Goal: Transaction & Acquisition: Purchase product/service

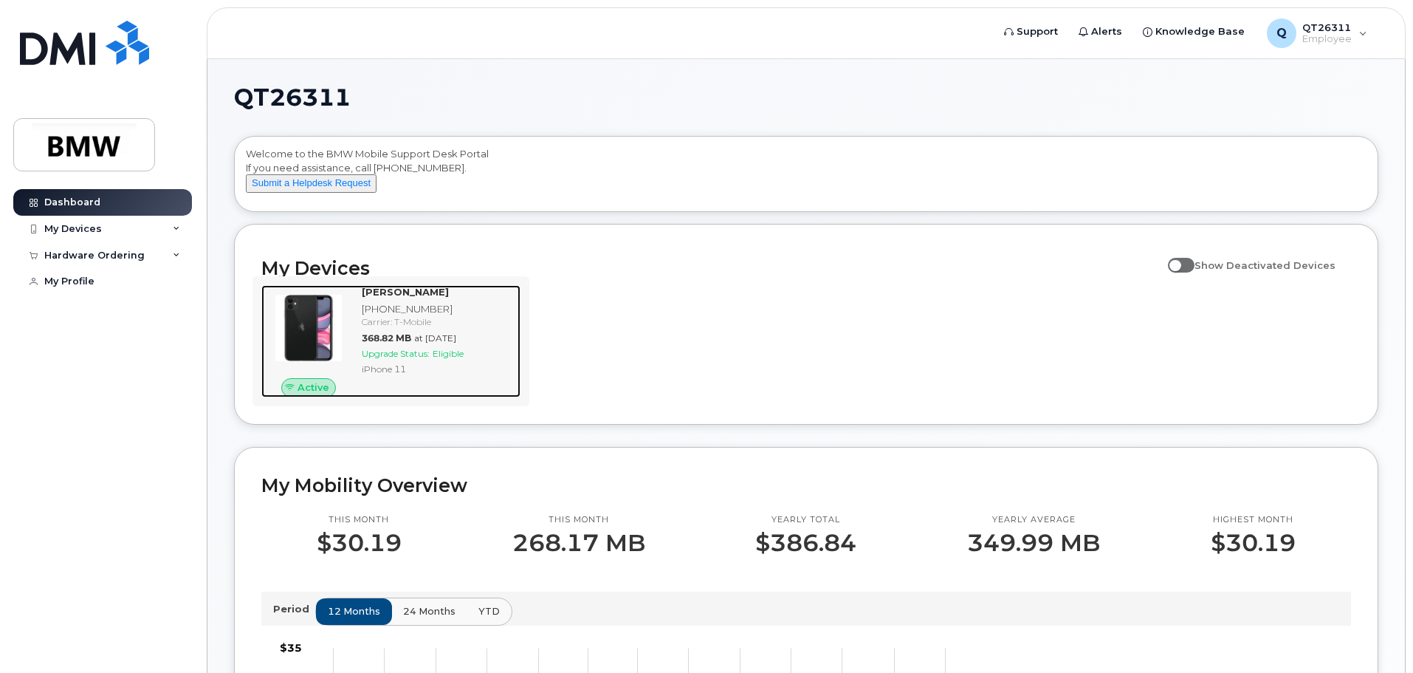
click at [365, 328] on div "Carrier: T-Mobile" at bounding box center [438, 321] width 153 height 13
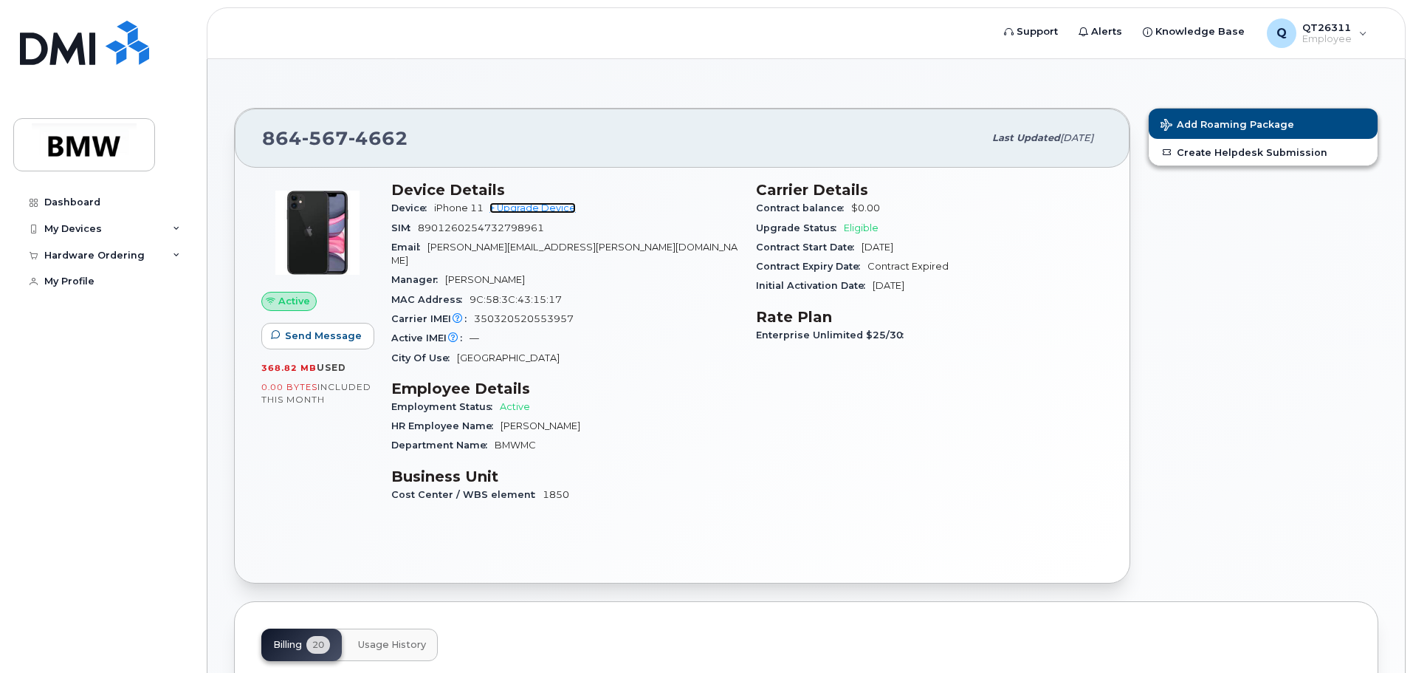
click at [551, 204] on link "+ Upgrade Device" at bounding box center [533, 207] width 86 height 11
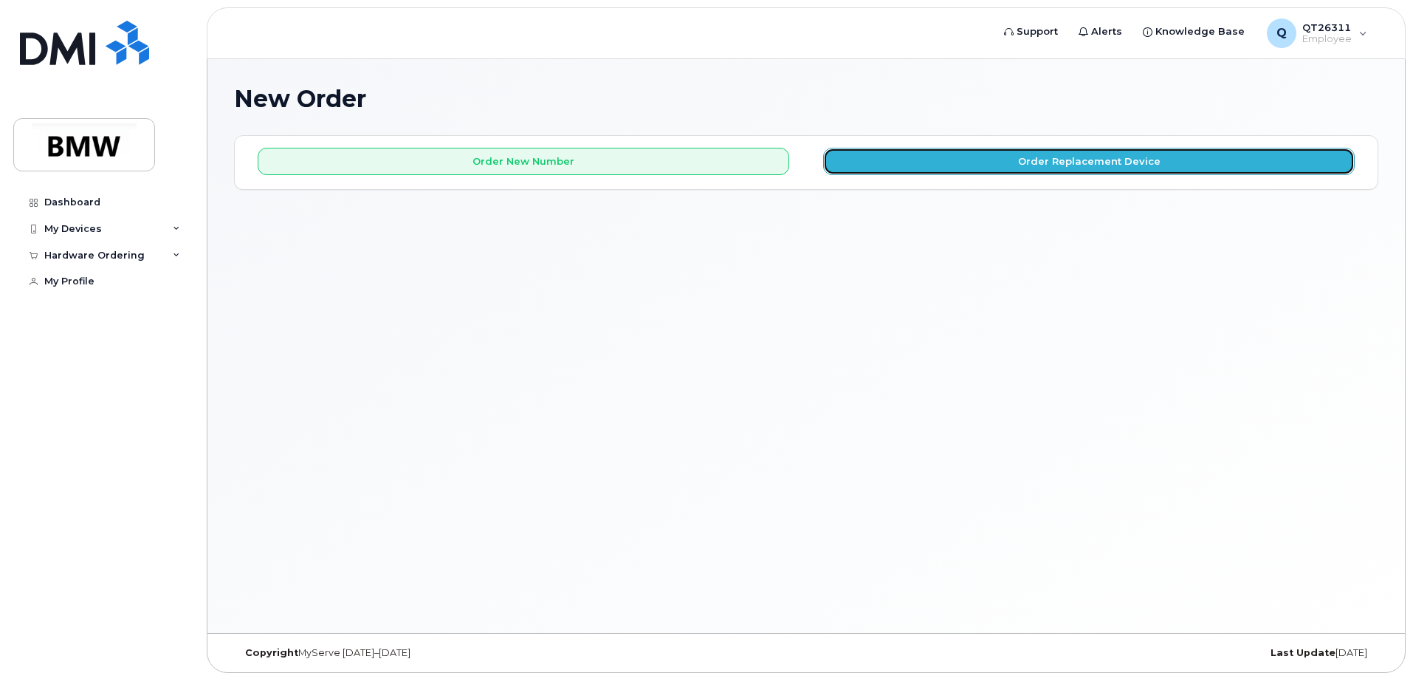
click at [972, 163] on button "Order Replacement Device" at bounding box center [1089, 161] width 532 height 27
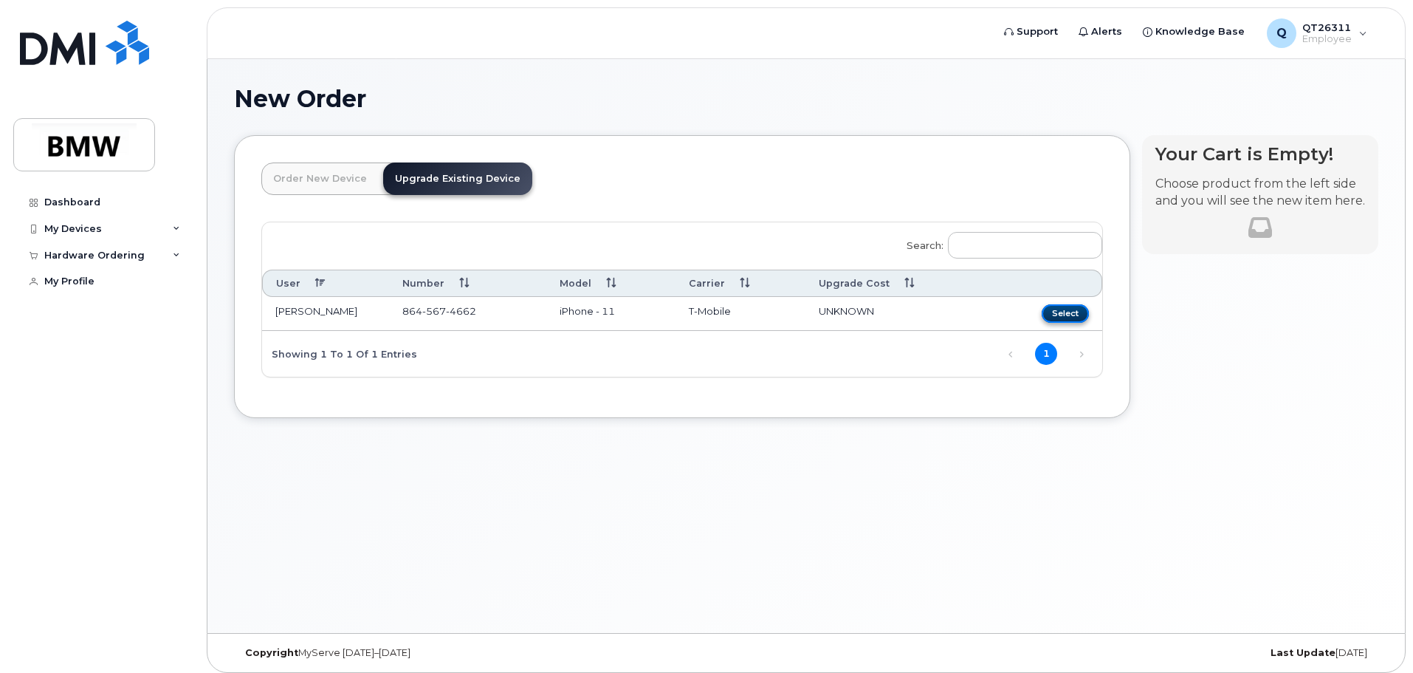
click at [1076, 315] on button "Select" at bounding box center [1065, 313] width 47 height 18
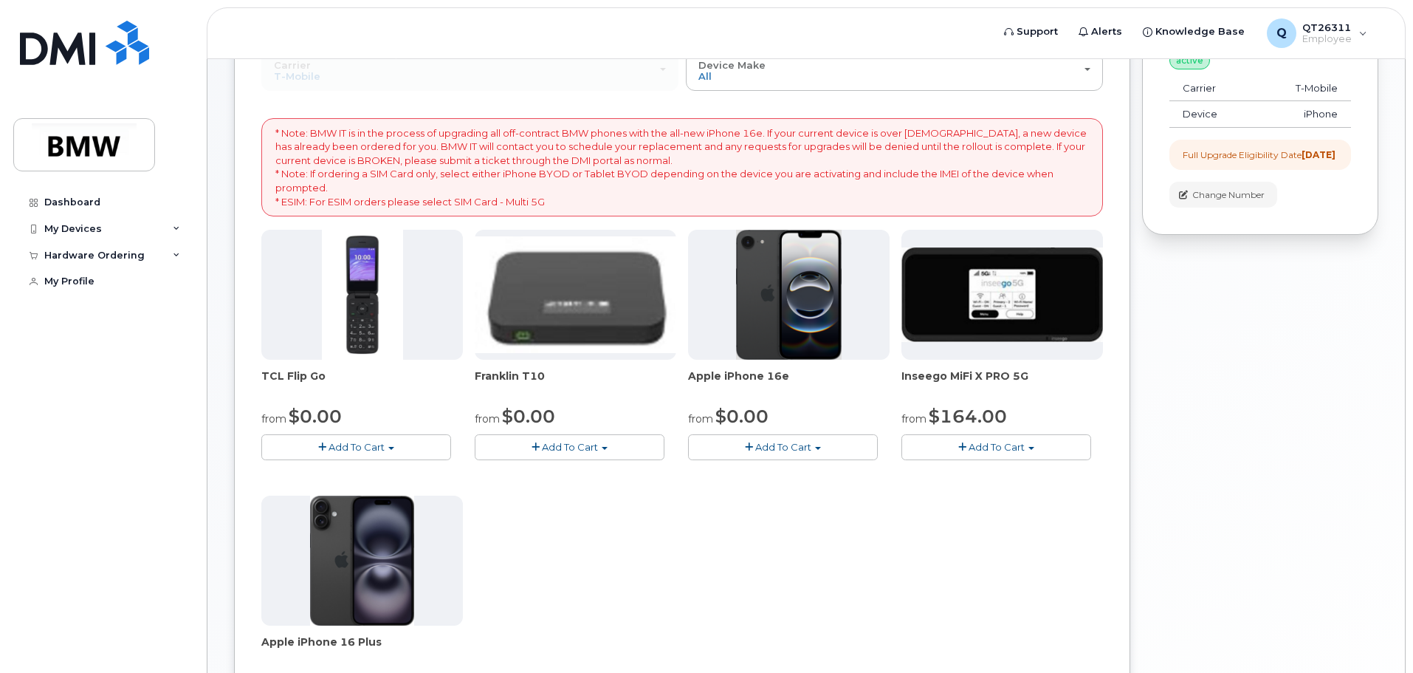
scroll to position [196, 0]
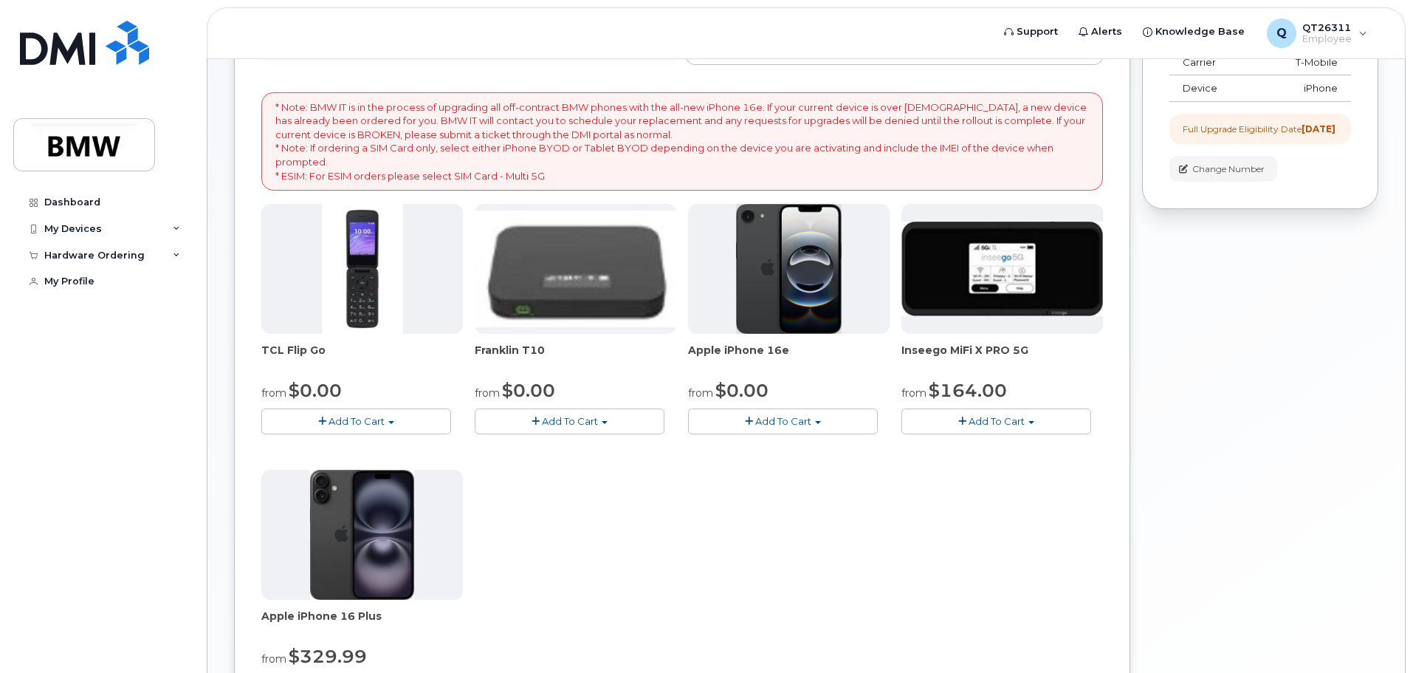
click at [773, 422] on span "Add To Cart" at bounding box center [783, 421] width 56 height 12
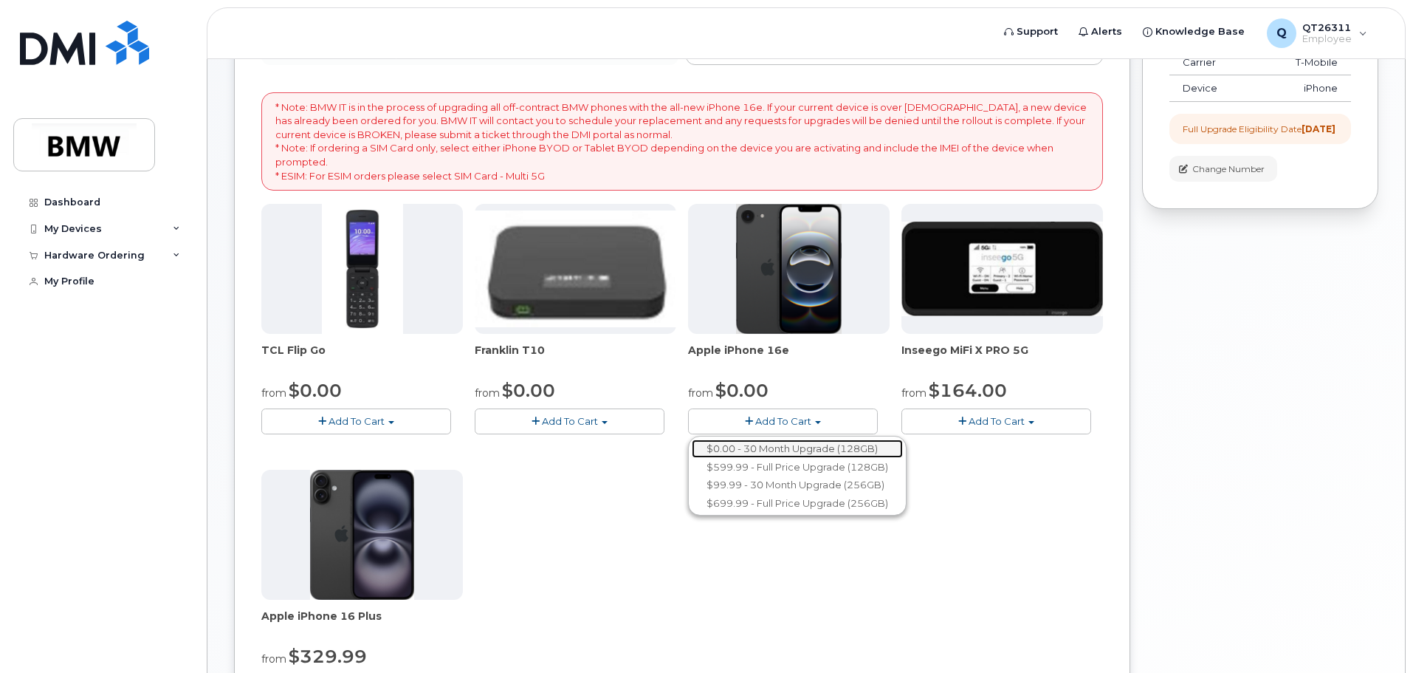
click at [769, 445] on link "$0.00 - 30 Month Upgrade (128GB)" at bounding box center [797, 448] width 211 height 18
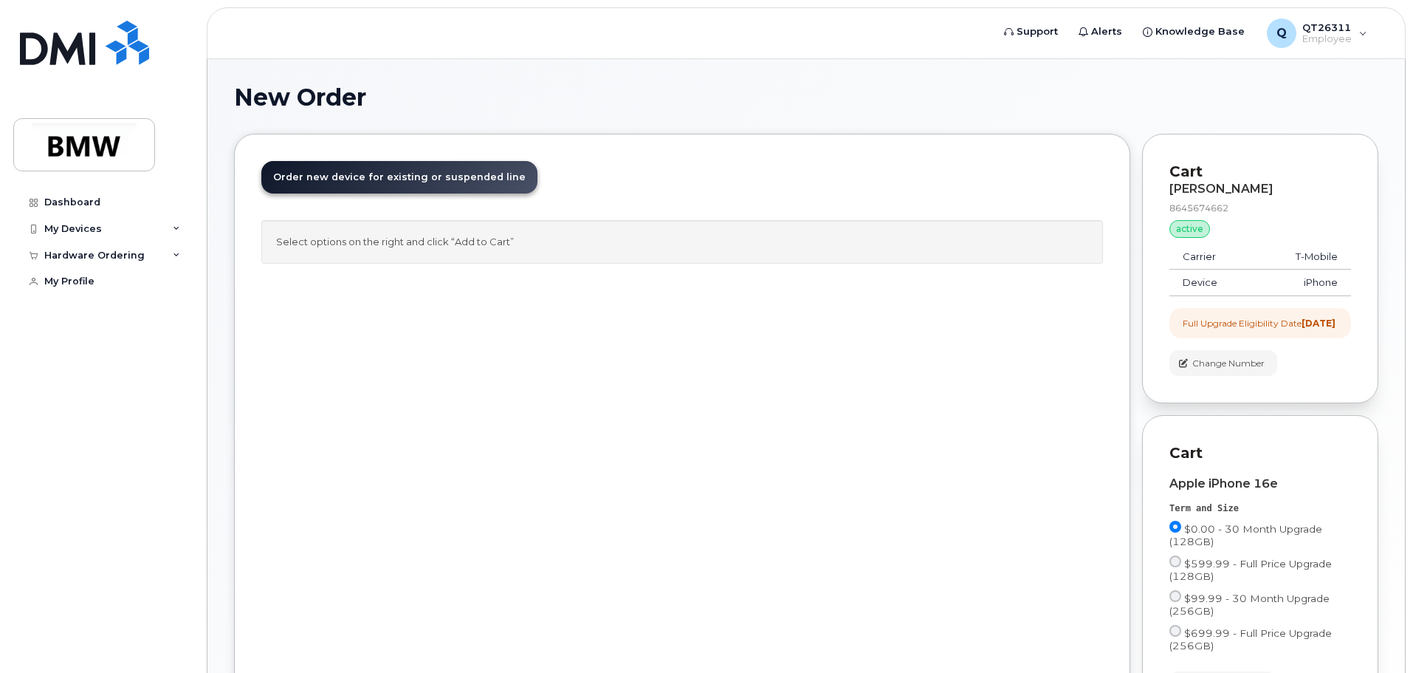
scroll to position [0, 0]
click at [408, 178] on span "Order new device for existing or suspended line" at bounding box center [399, 178] width 253 height 11
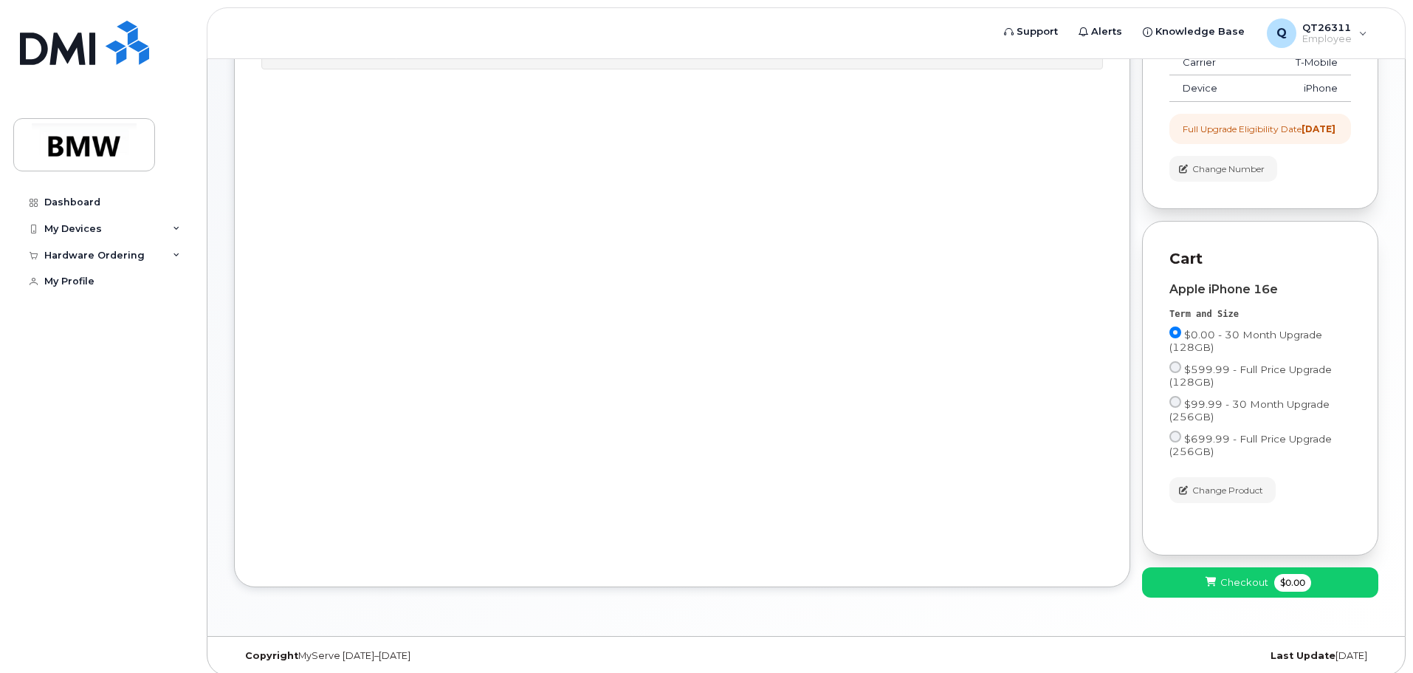
scroll to position [219, 0]
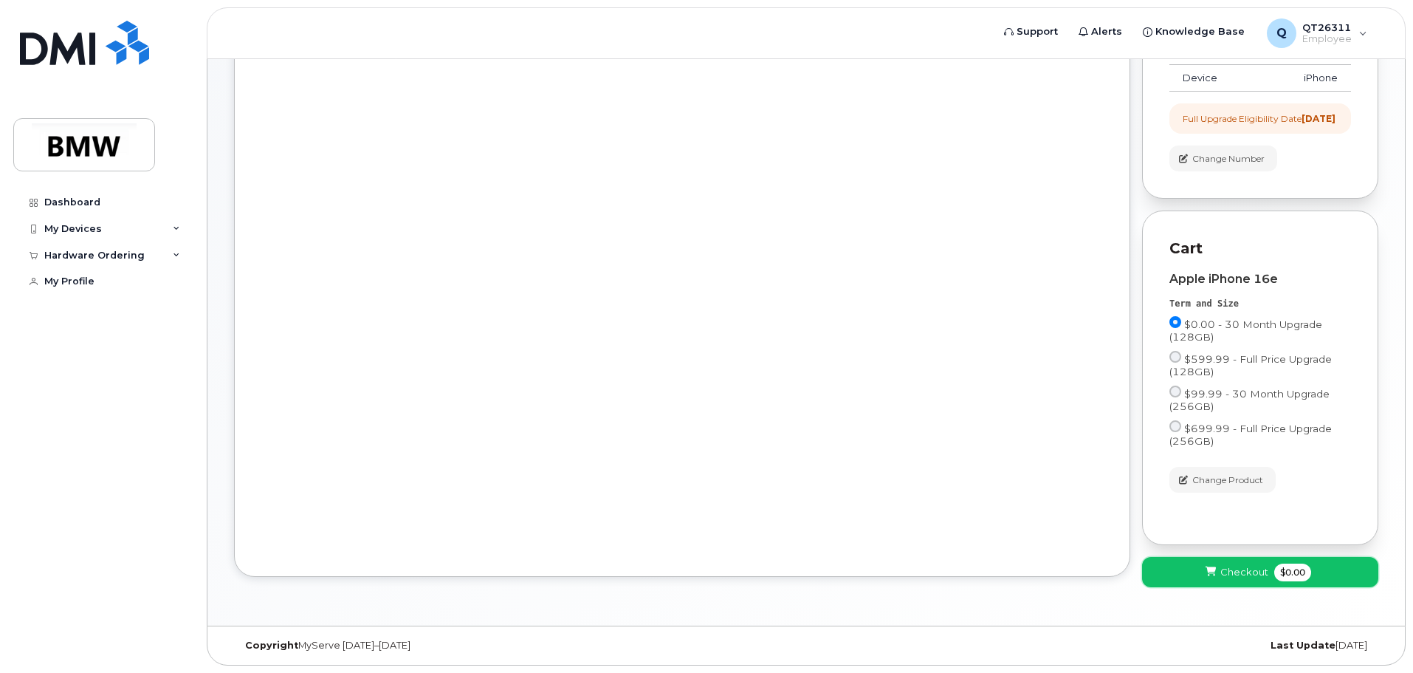
click at [1241, 574] on span "Checkout" at bounding box center [1244, 572] width 48 height 14
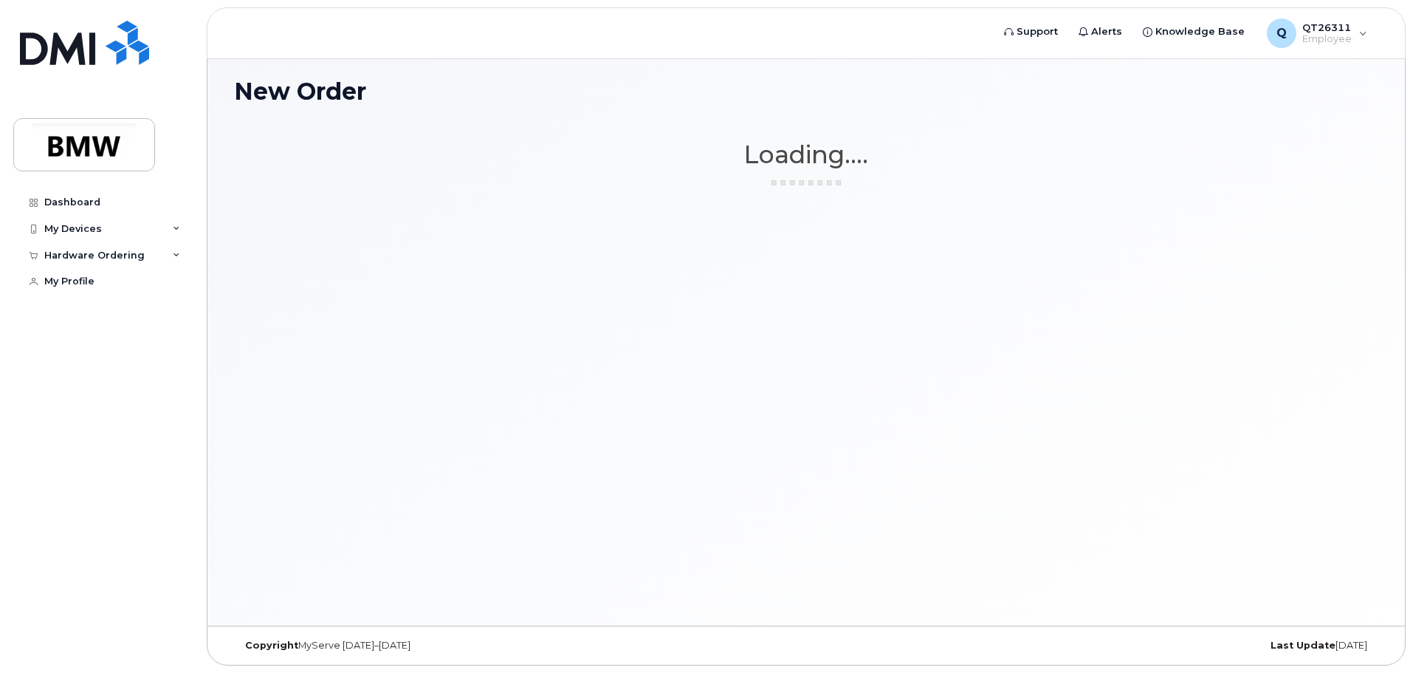
scroll to position [7, 0]
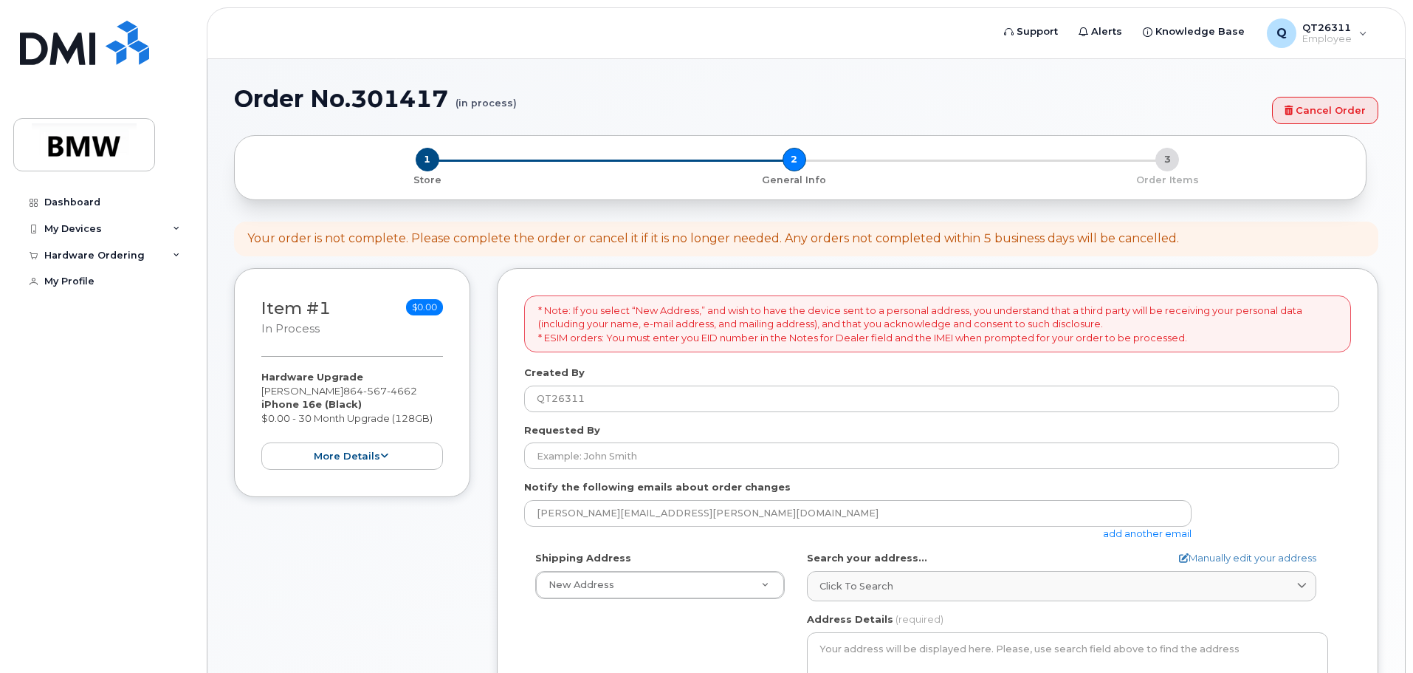
select select
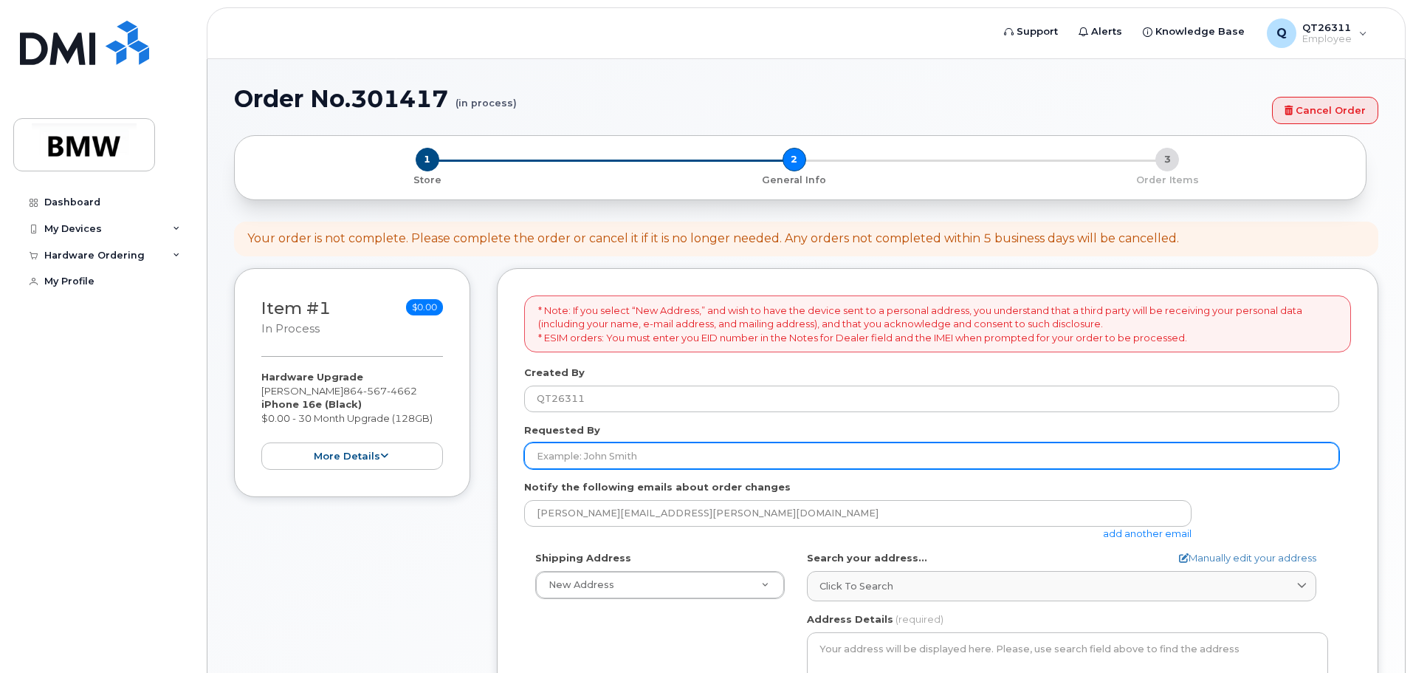
click at [659, 458] on input "Requested By" at bounding box center [931, 455] width 815 height 27
